Goal: Task Accomplishment & Management: Use online tool/utility

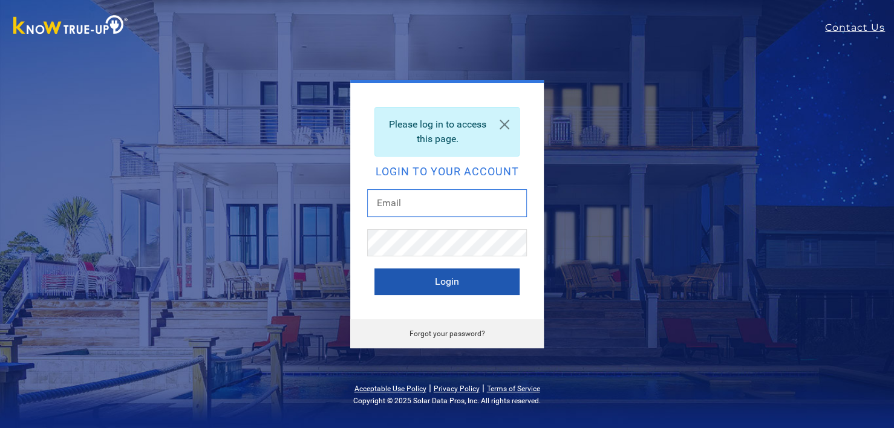
type input "[EMAIL_ADDRESS][DOMAIN_NAME]"
click at [438, 280] on button "Login" at bounding box center [447, 282] width 145 height 27
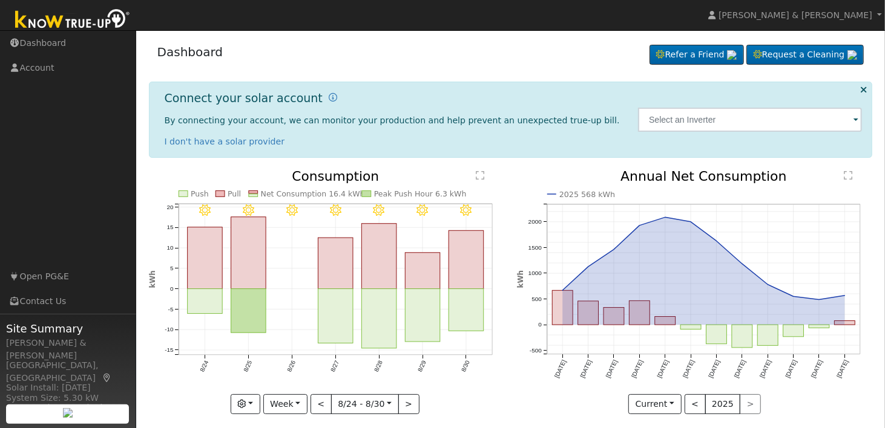
click at [856, 118] on span at bounding box center [855, 121] width 5 height 14
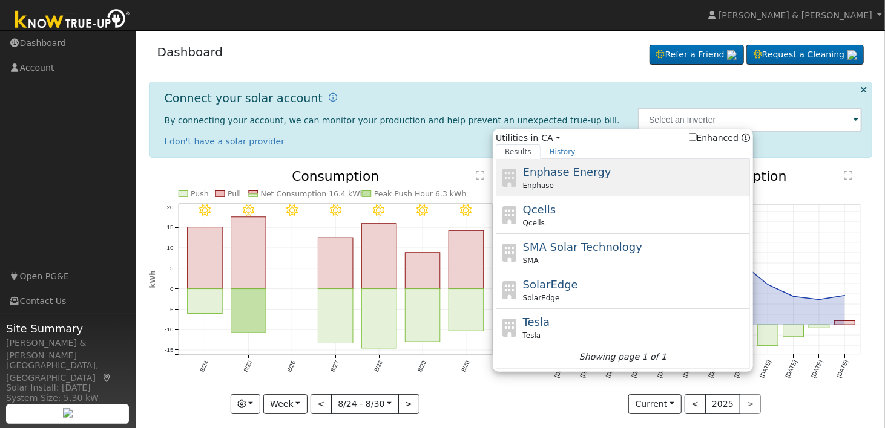
click at [565, 175] on span "Enphase Energy" at bounding box center [567, 172] width 88 height 13
type input "Enphase"
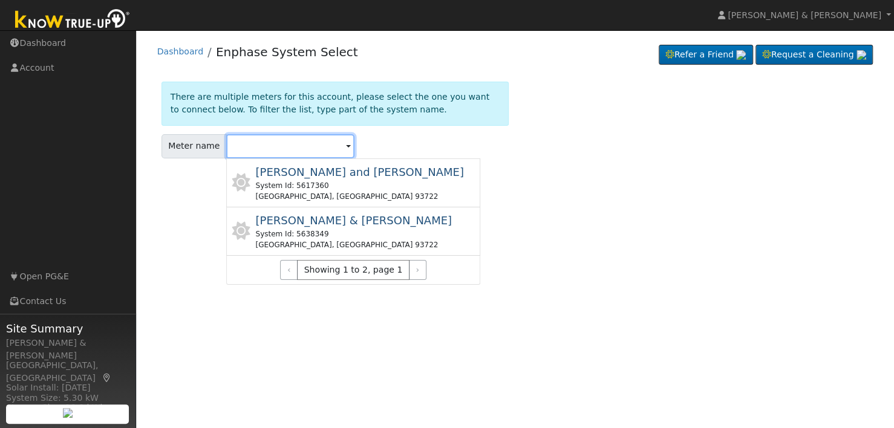
click at [336, 146] on input "text" at bounding box center [290, 146] width 128 height 24
click at [346, 145] on span at bounding box center [348, 147] width 5 height 14
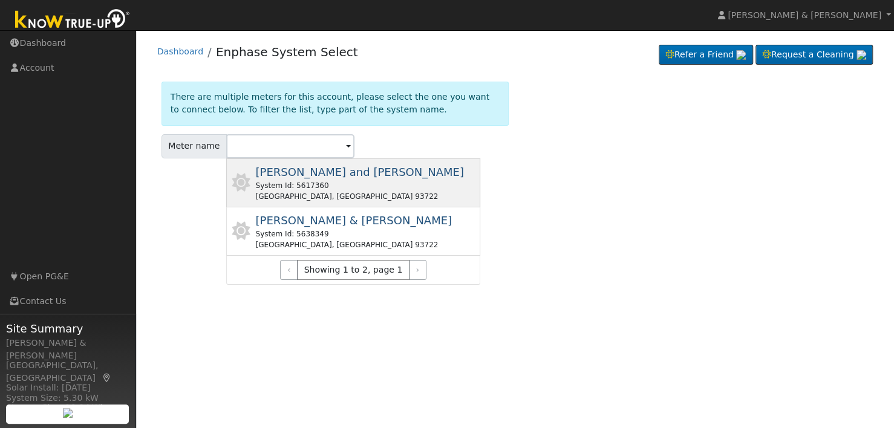
click at [288, 179] on span "[PERSON_NAME] and [PERSON_NAME]" at bounding box center [359, 172] width 208 height 13
type input "[PERSON_NAME] and [PERSON_NAME]"
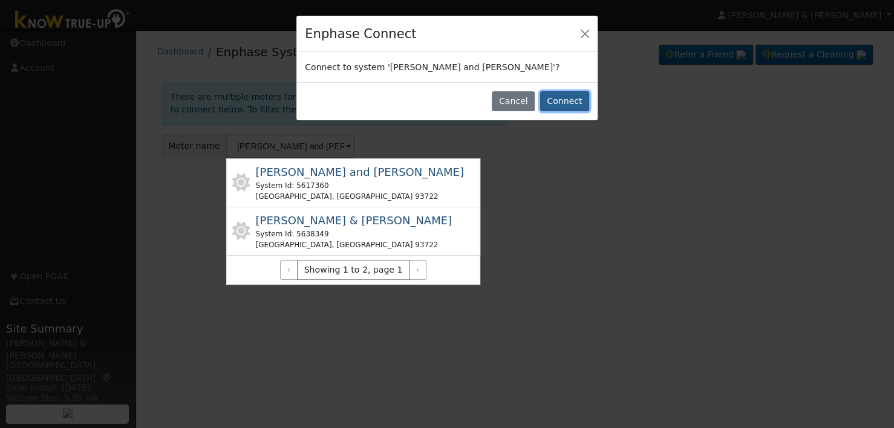
click at [557, 97] on button "Connect" at bounding box center [564, 101] width 49 height 21
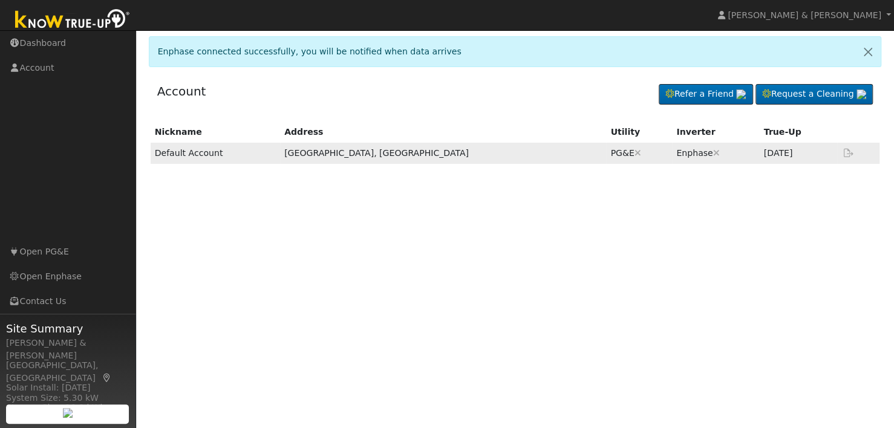
click at [849, 149] on icon at bounding box center [849, 153] width 11 height 8
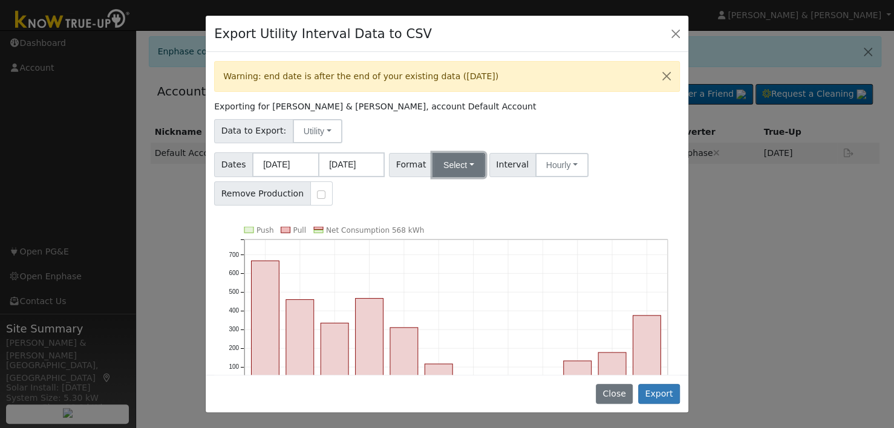
click at [471, 163] on button "Select" at bounding box center [459, 165] width 53 height 24
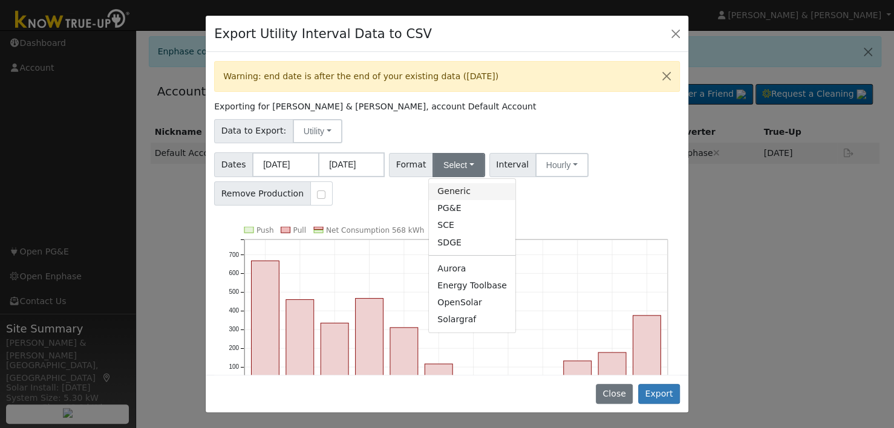
click at [458, 195] on link "Generic" at bounding box center [472, 191] width 87 height 17
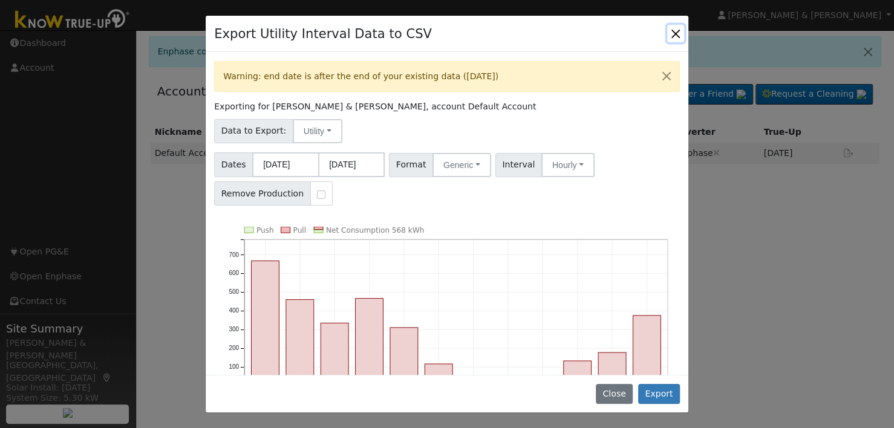
click at [676, 30] on button "Close" at bounding box center [676, 33] width 17 height 17
